Goal: Task Accomplishment & Management: Manage account settings

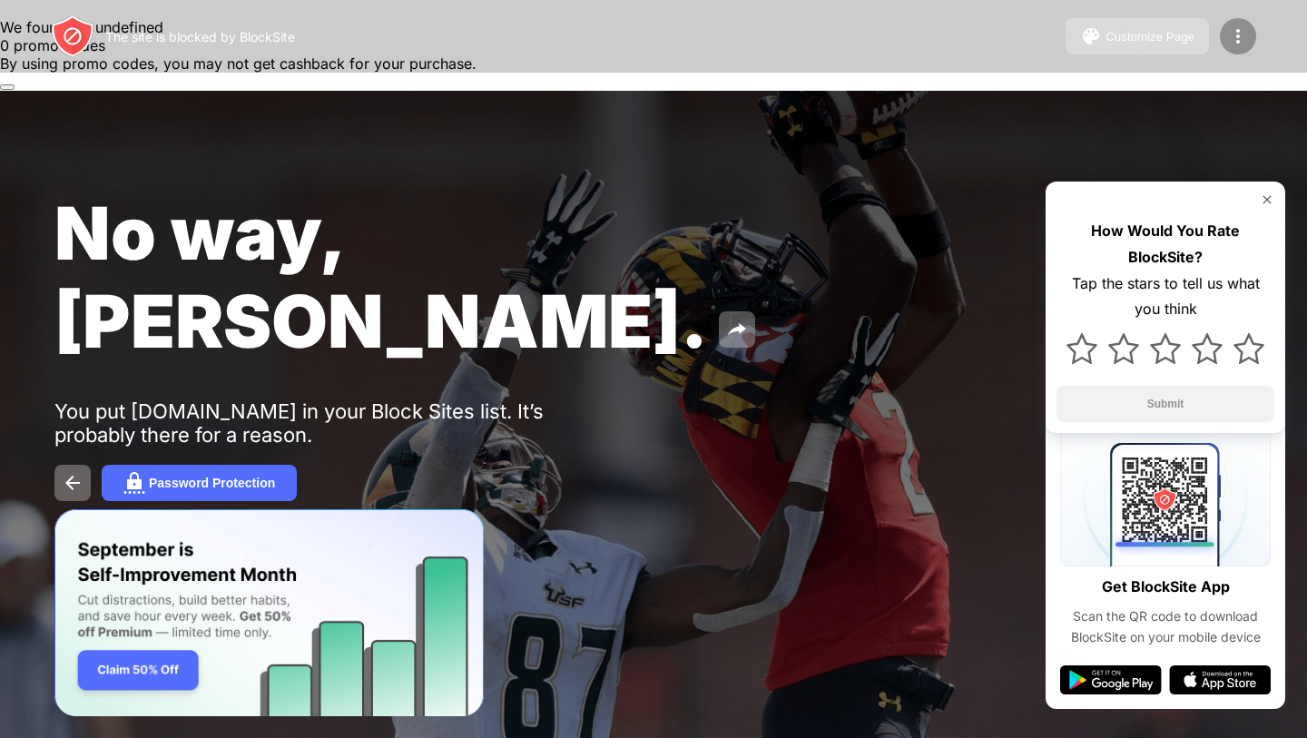
click at [1230, 45] on img at bounding box center [1238, 36] width 22 height 22
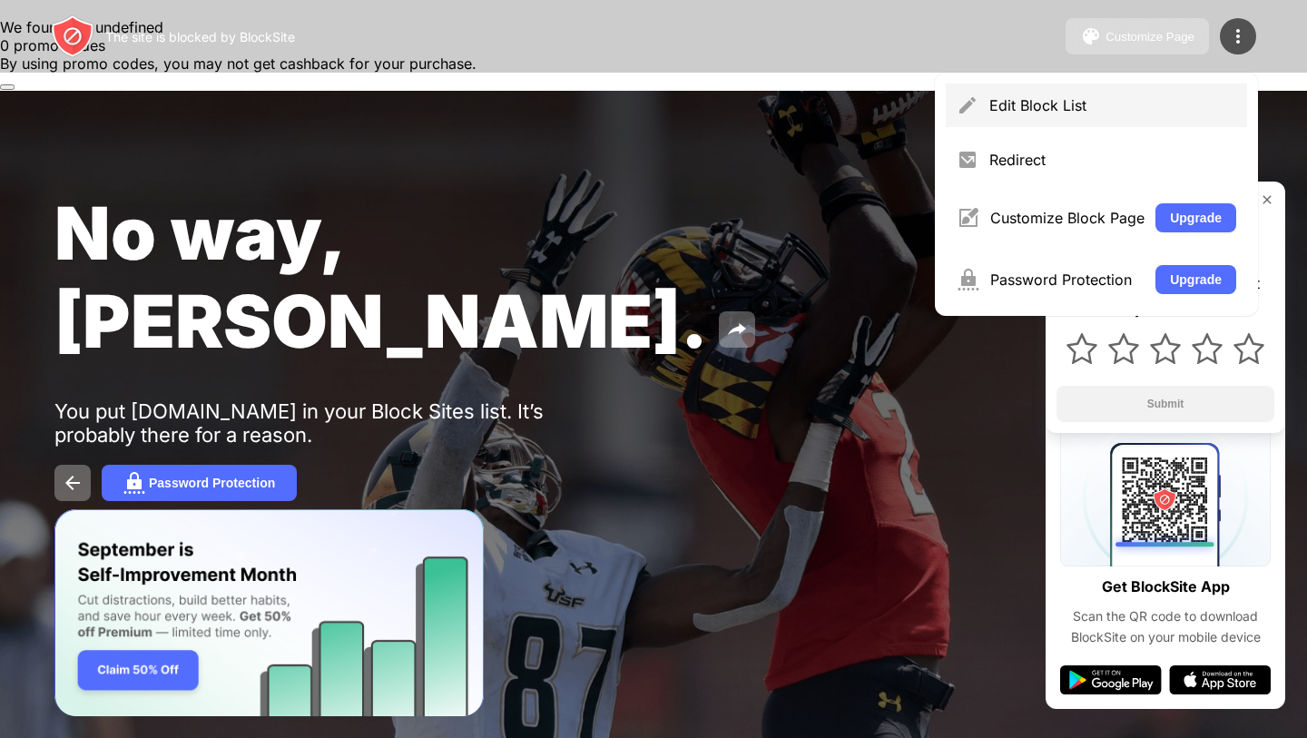
click at [1022, 98] on div "Edit Block List" at bounding box center [1112, 105] width 247 height 18
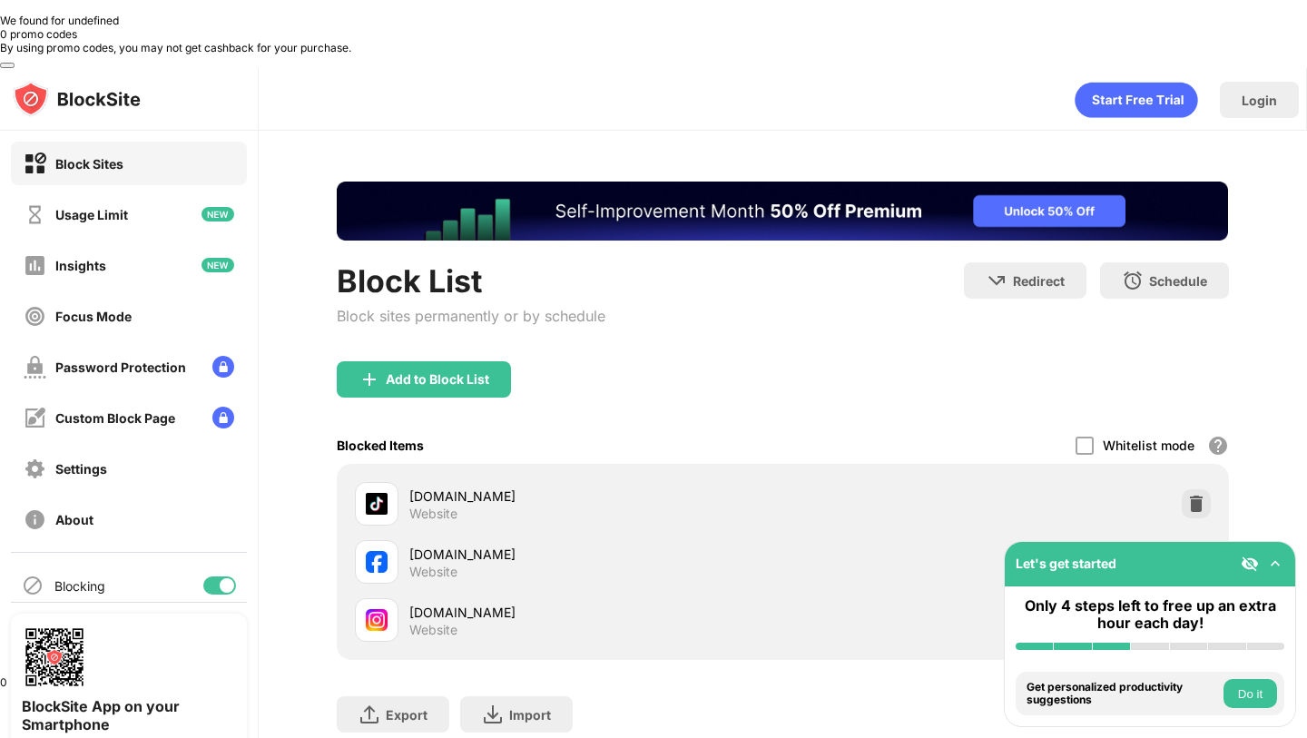
scroll to position [45, 0]
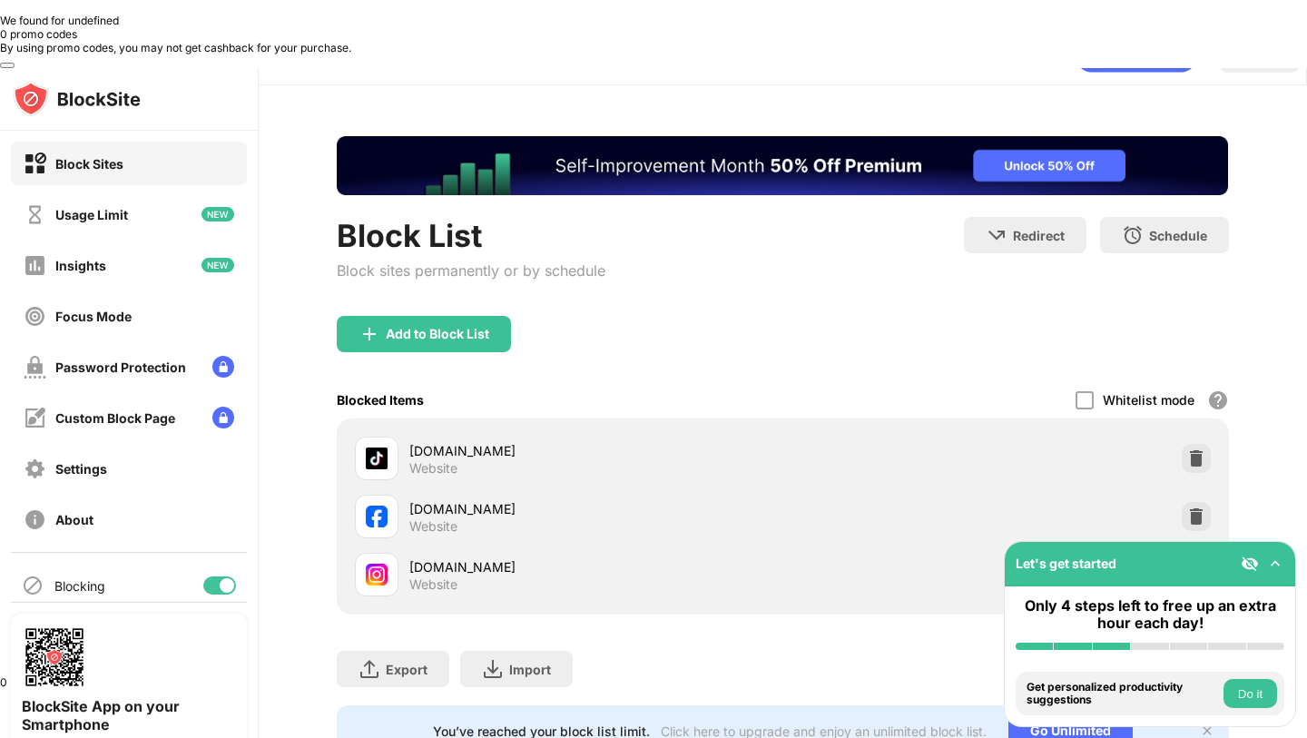
click at [1198, 565] on img at bounding box center [1196, 574] width 18 height 18
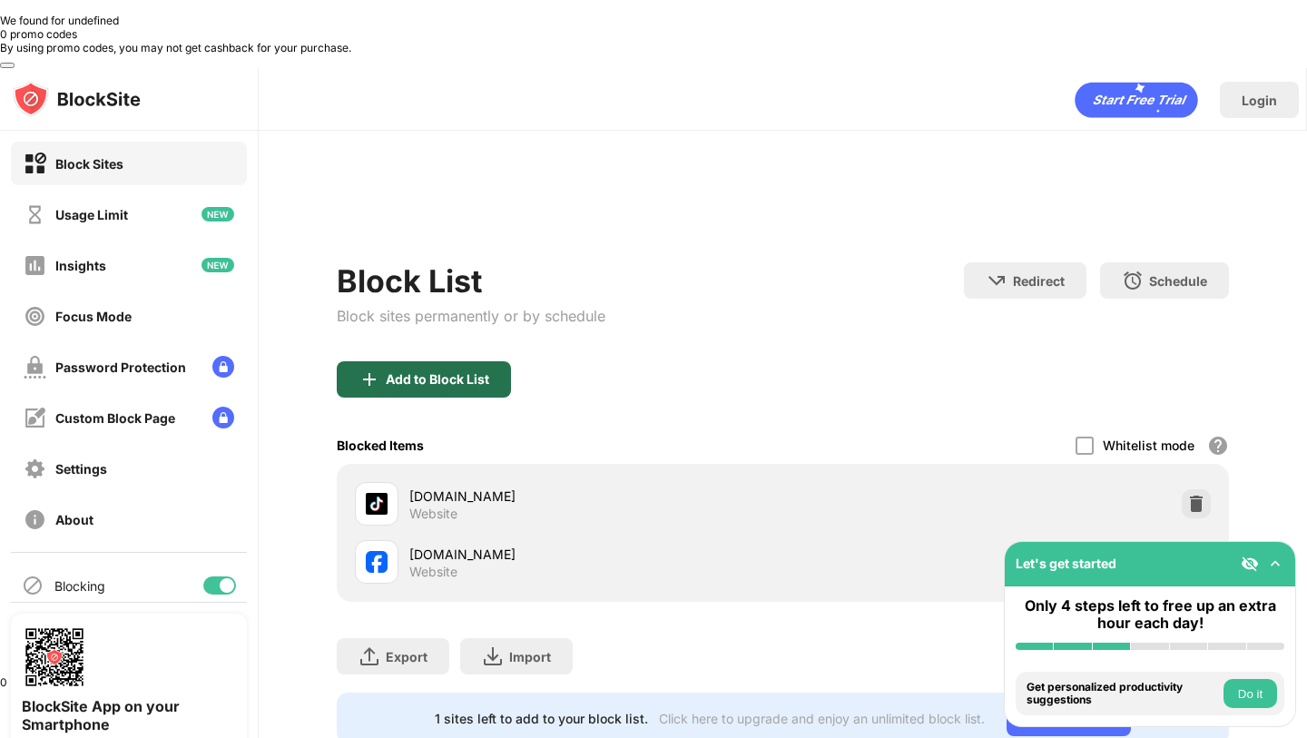
click at [409, 382] on div "Add to Block List Blocked Items Whitelist mode Block all websites except for th…" at bounding box center [782, 481] width 891 height 240
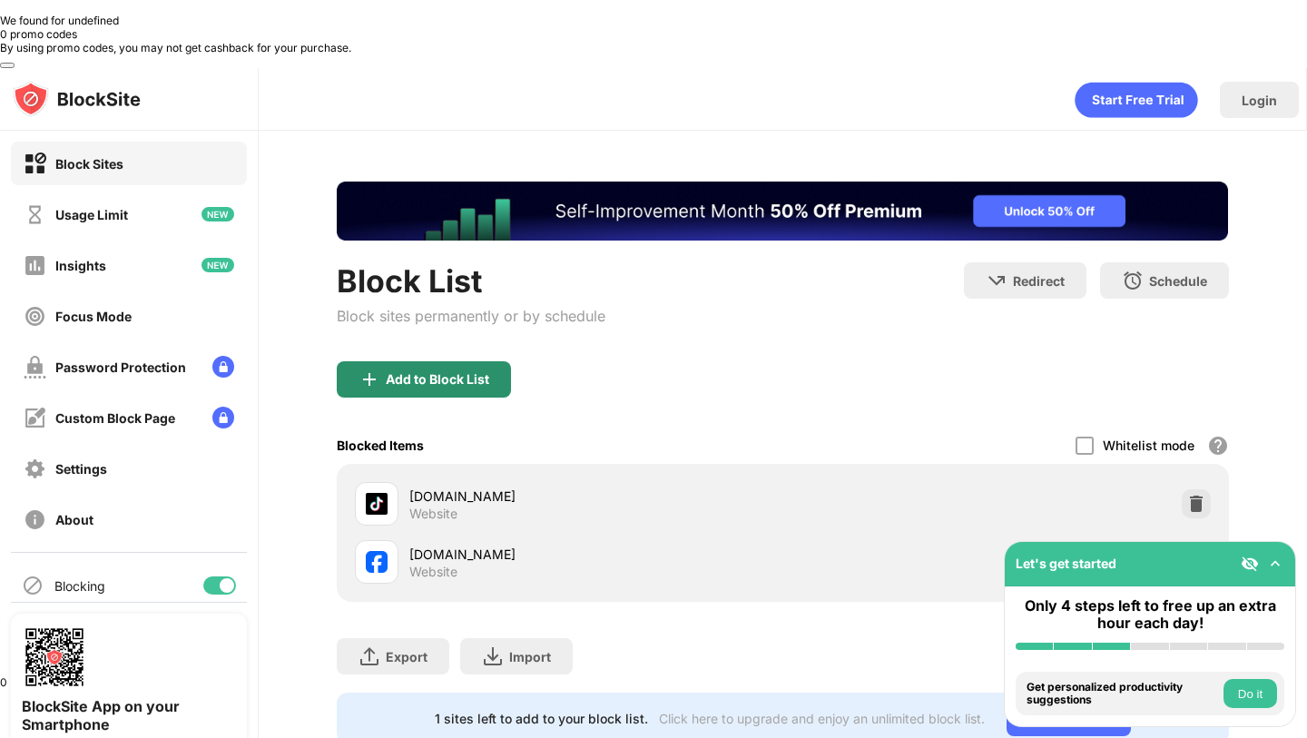
click at [451, 372] on div "Add to Block List" at bounding box center [437, 379] width 103 height 15
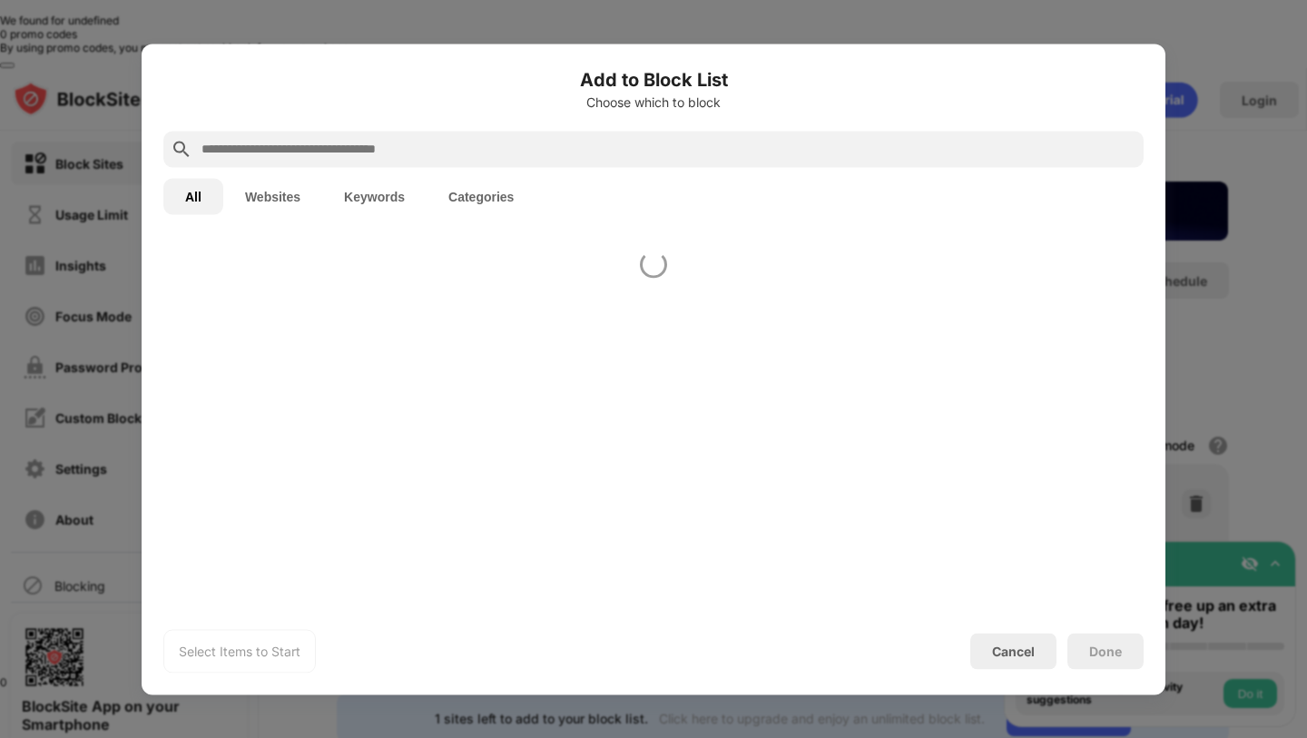
click at [451, 312] on body "0 We found for undefined 0 promo codes By using promo codes, you may not get ca…" at bounding box center [653, 403] width 1307 height 806
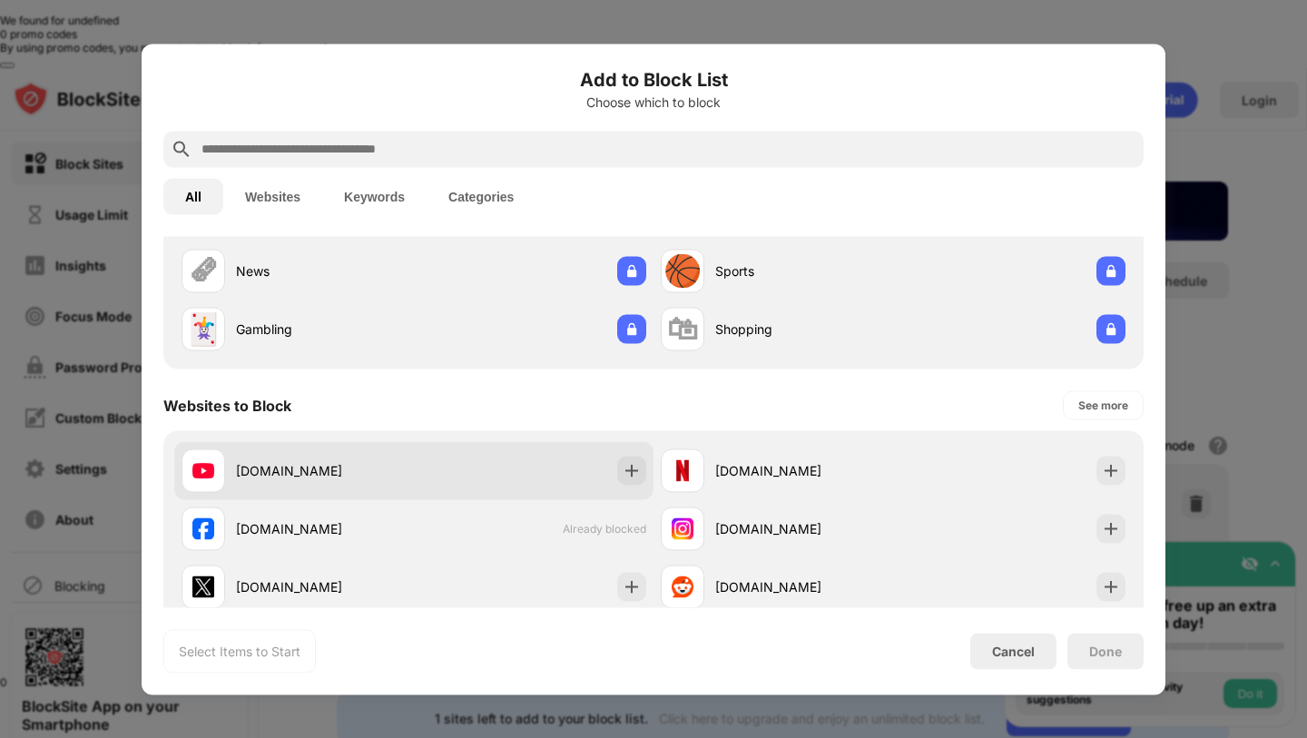
scroll to position [118, 0]
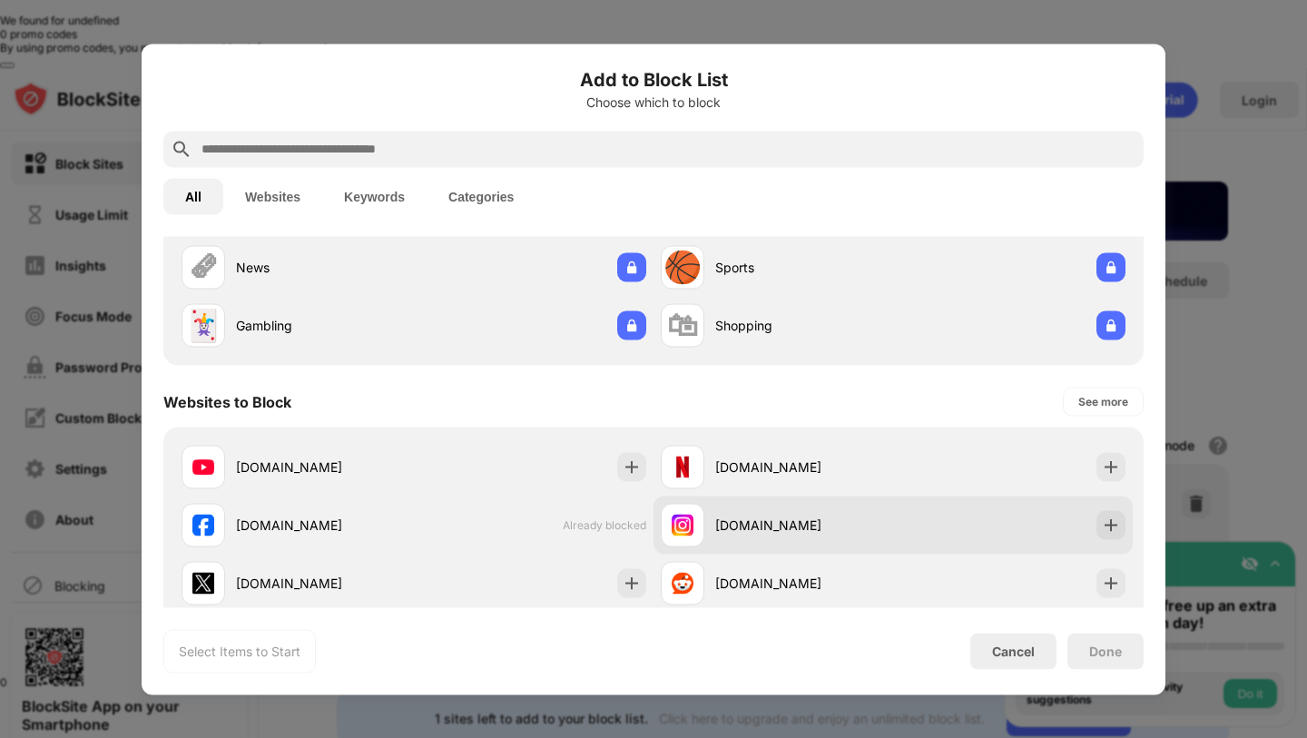
click at [701, 534] on div at bounding box center [683, 525] width 44 height 44
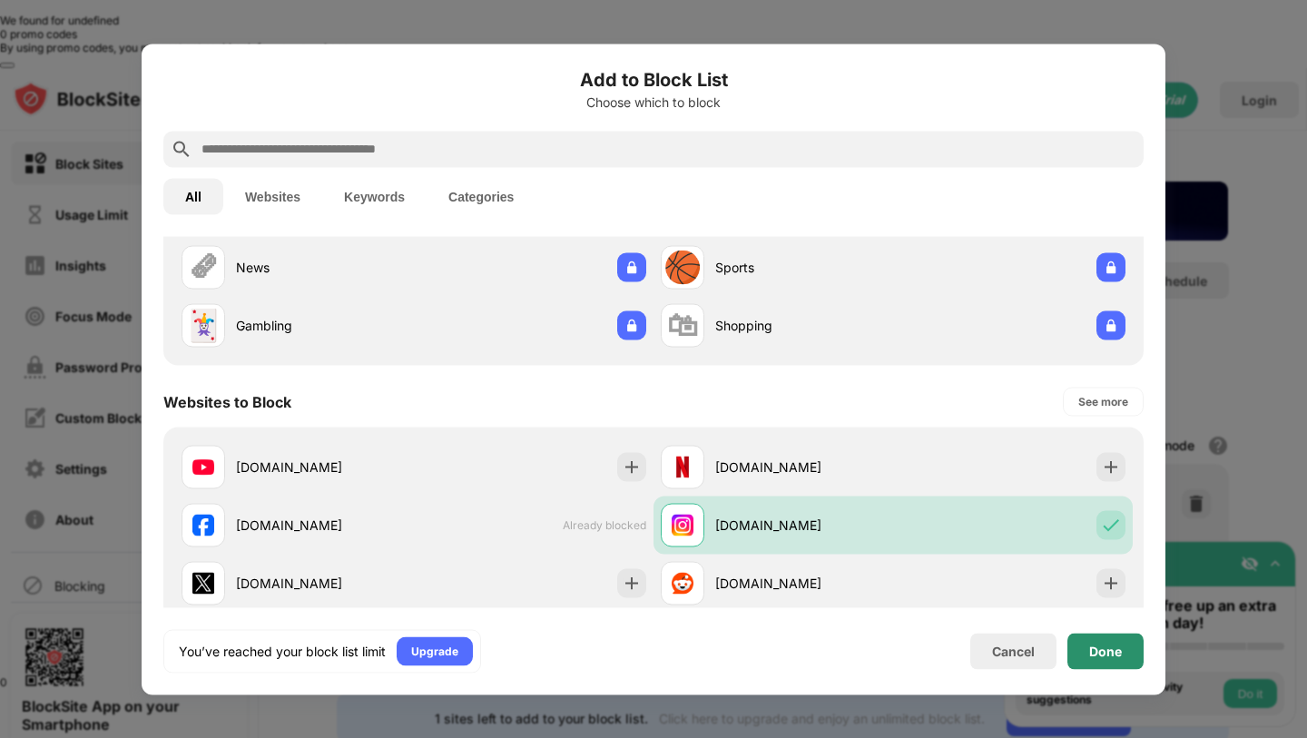
click at [1123, 653] on div "Done" at bounding box center [1105, 650] width 76 height 36
